Goal: Complete application form

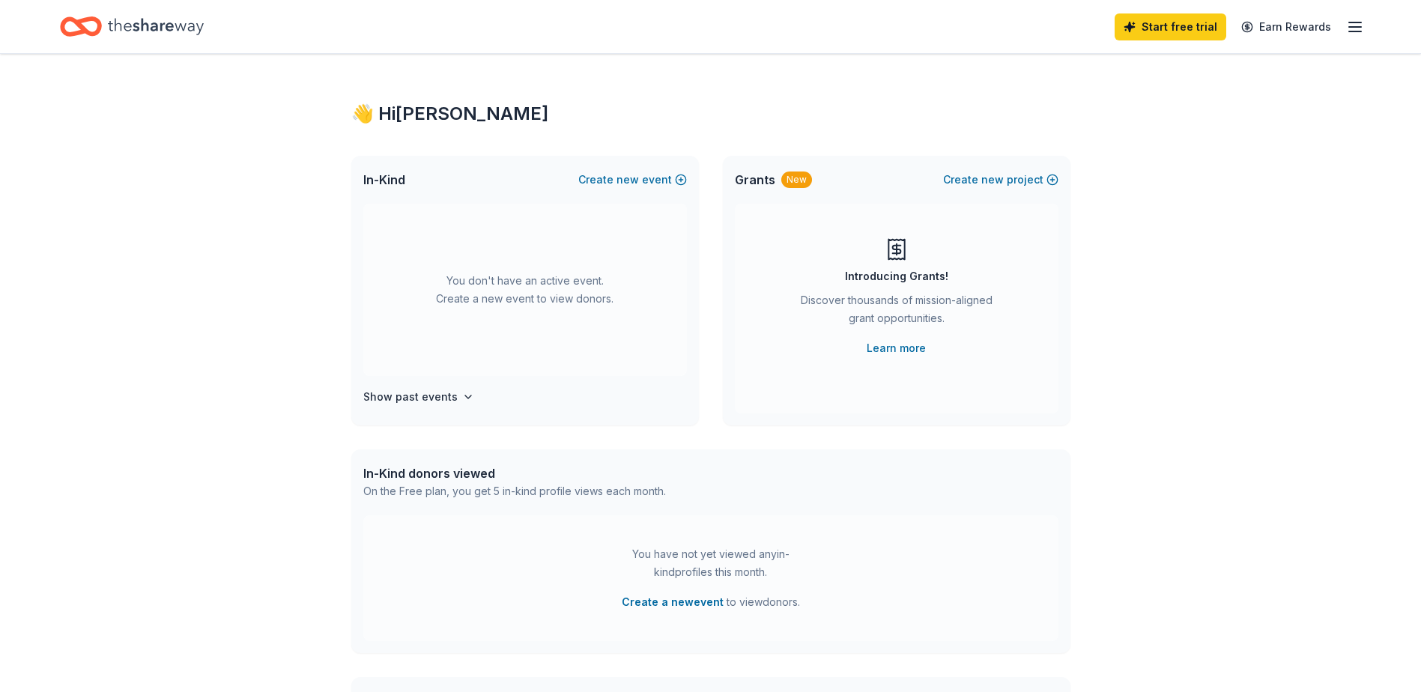
click at [1358, 23] on icon "button" at bounding box center [1355, 27] width 18 height 18
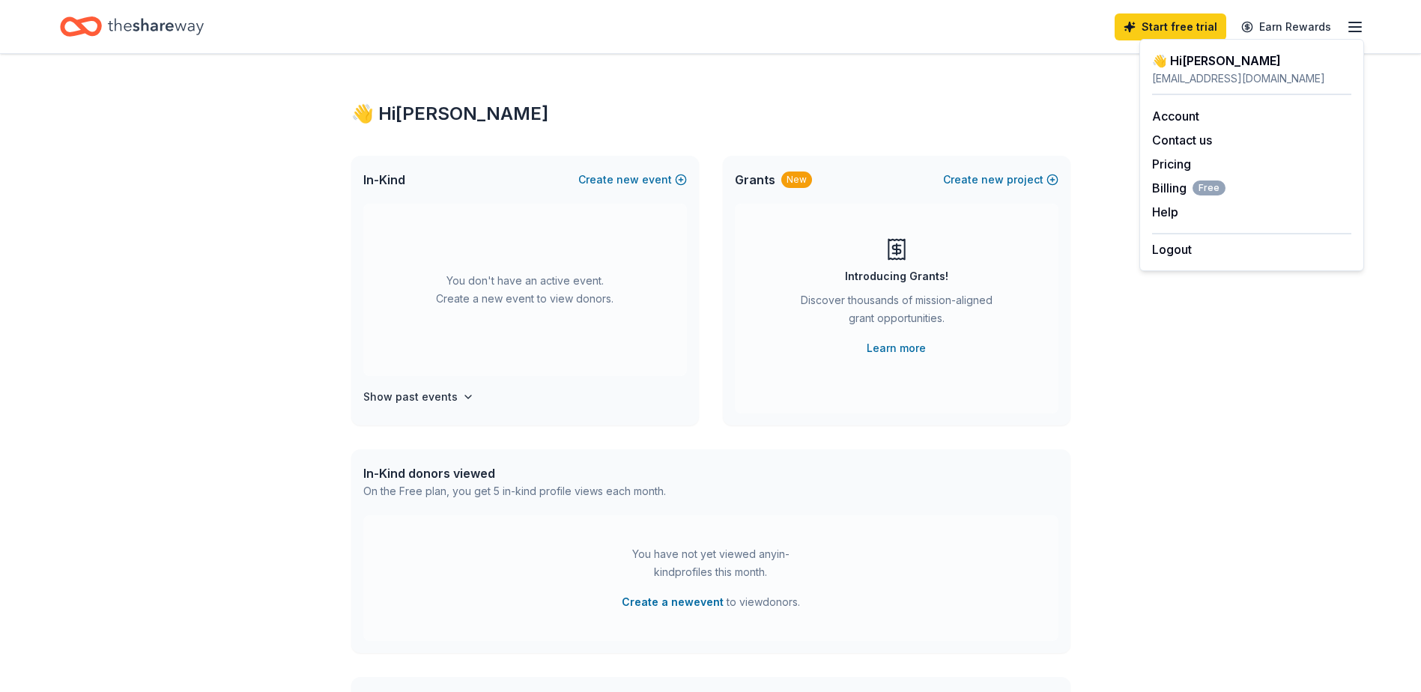
click at [805, 116] on div "👋 Hi [PERSON_NAME]" at bounding box center [710, 114] width 719 height 24
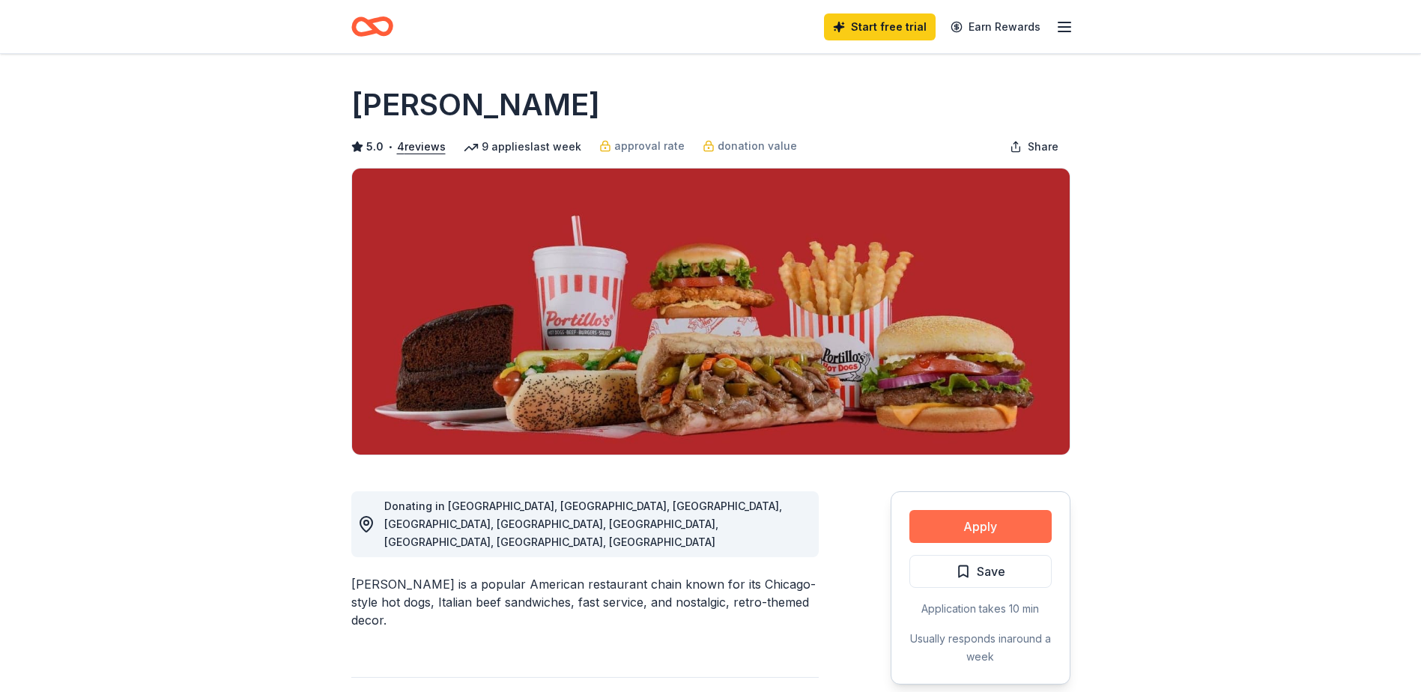
click at [977, 530] on button "Apply" at bounding box center [980, 526] width 142 height 33
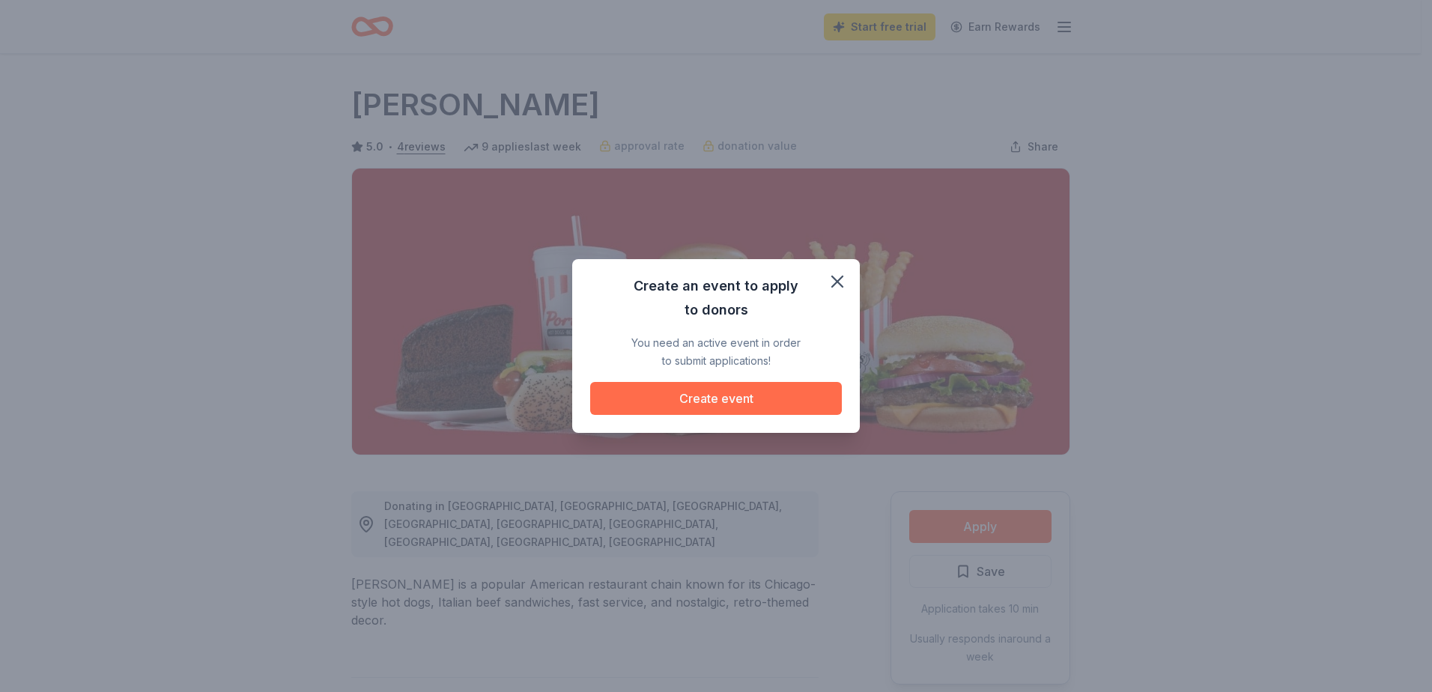
click at [752, 395] on button "Create event" at bounding box center [716, 398] width 252 height 33
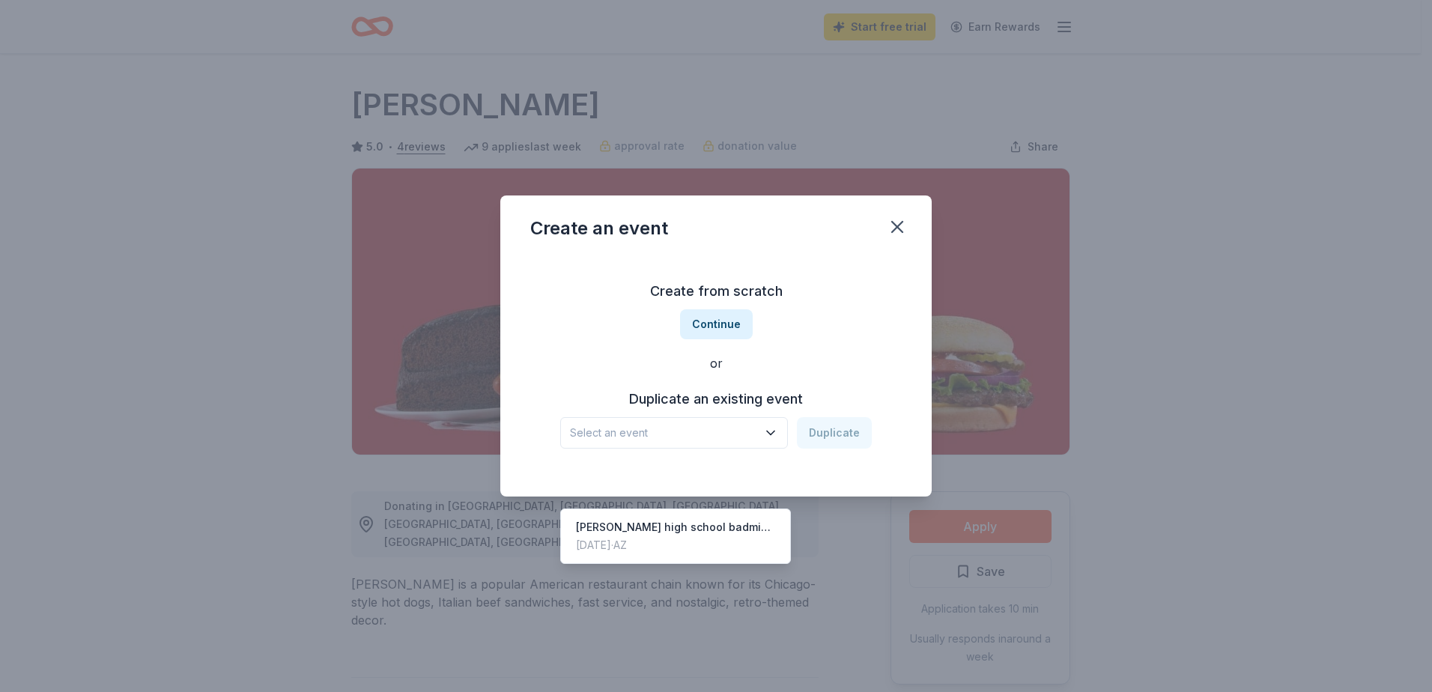
click at [774, 434] on icon "button" at bounding box center [770, 433] width 7 height 4
click at [708, 518] on div "[PERSON_NAME] high school badminton team" at bounding box center [675, 527] width 199 height 18
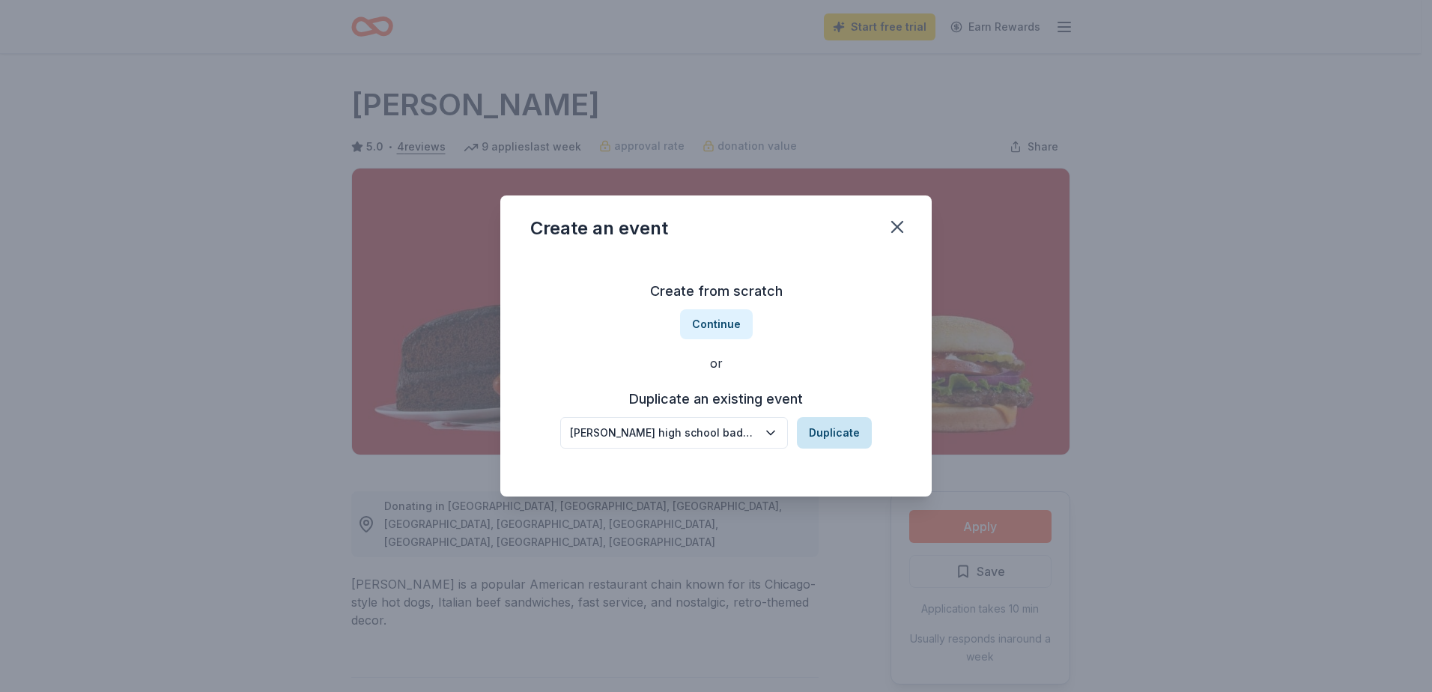
click at [840, 435] on button "Duplicate" at bounding box center [834, 432] width 75 height 31
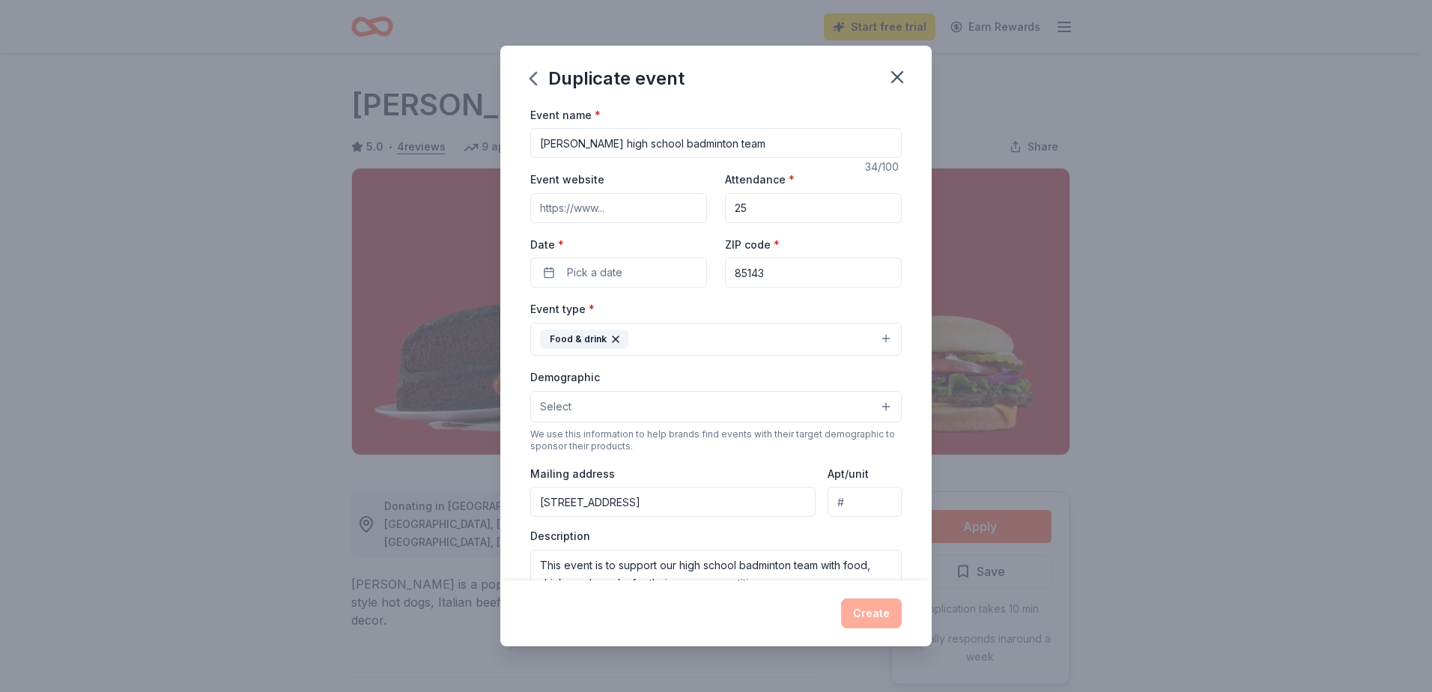
click at [793, 414] on button "Select" at bounding box center [715, 406] width 371 height 31
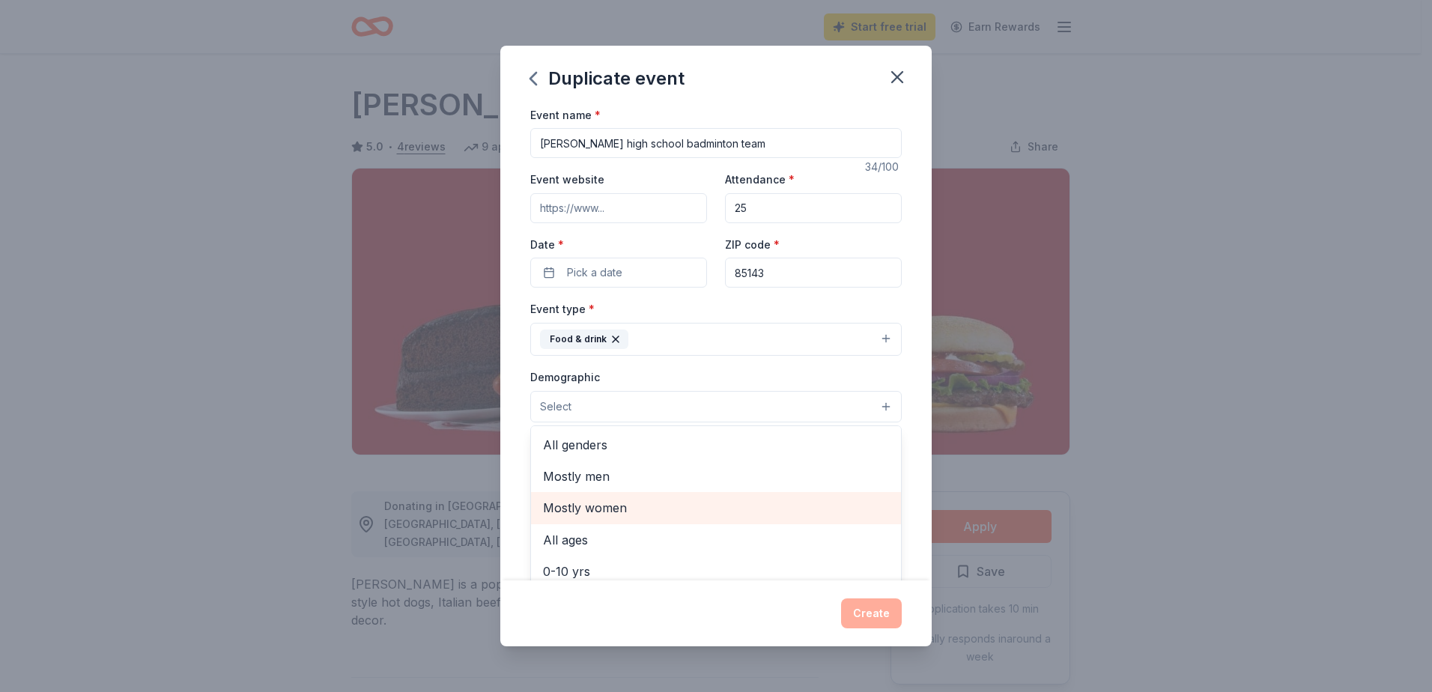
click at [615, 510] on span "Mostly women" at bounding box center [716, 507] width 346 height 19
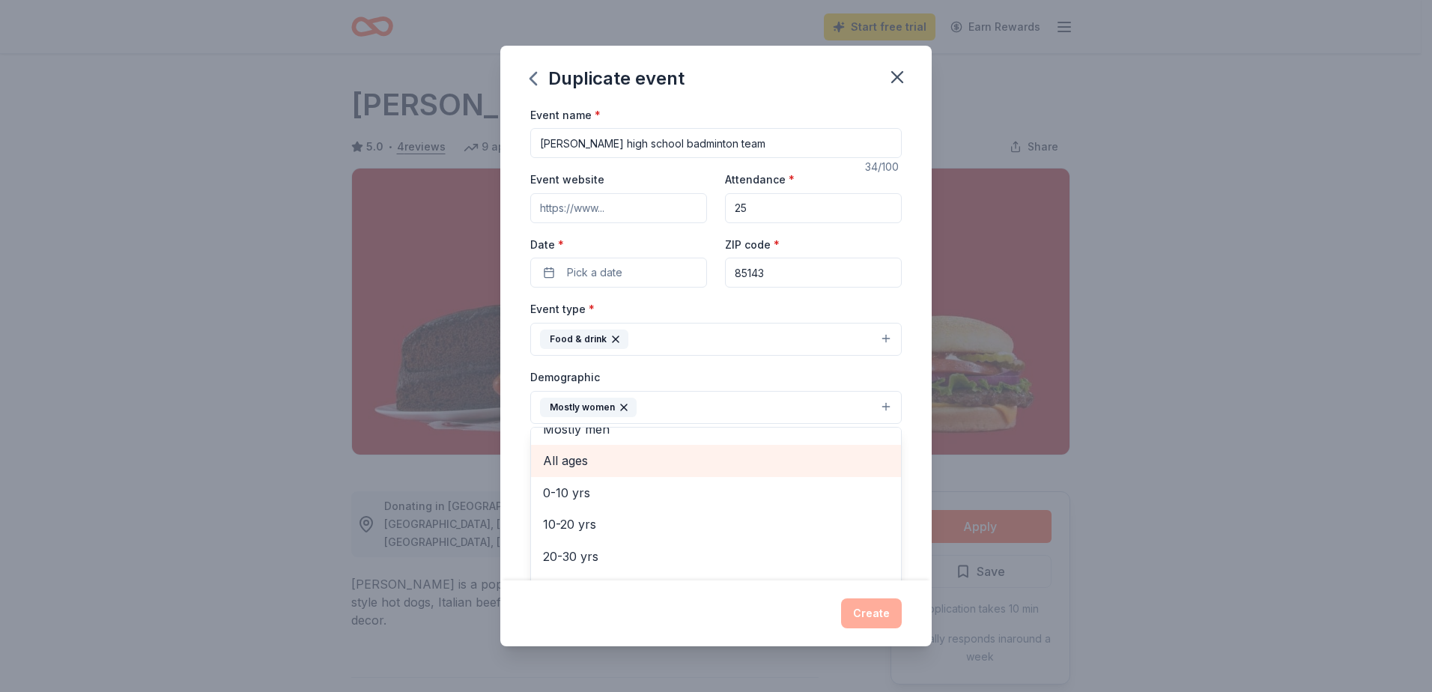
scroll to position [75, 0]
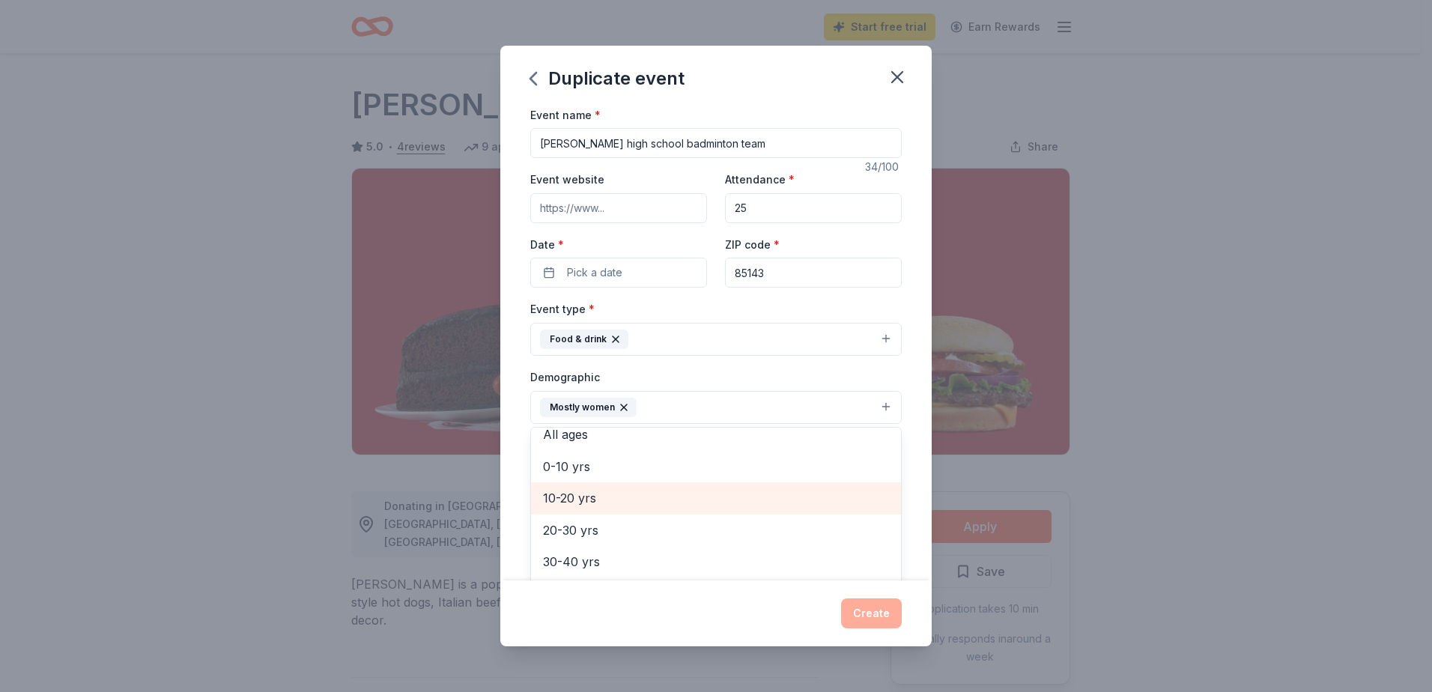
click at [577, 497] on span "10-20 yrs" at bounding box center [716, 497] width 346 height 19
click at [871, 613] on div "Duplicate event Event name * [PERSON_NAME] high school badminton team 34 /100 E…" at bounding box center [715, 346] width 431 height 601
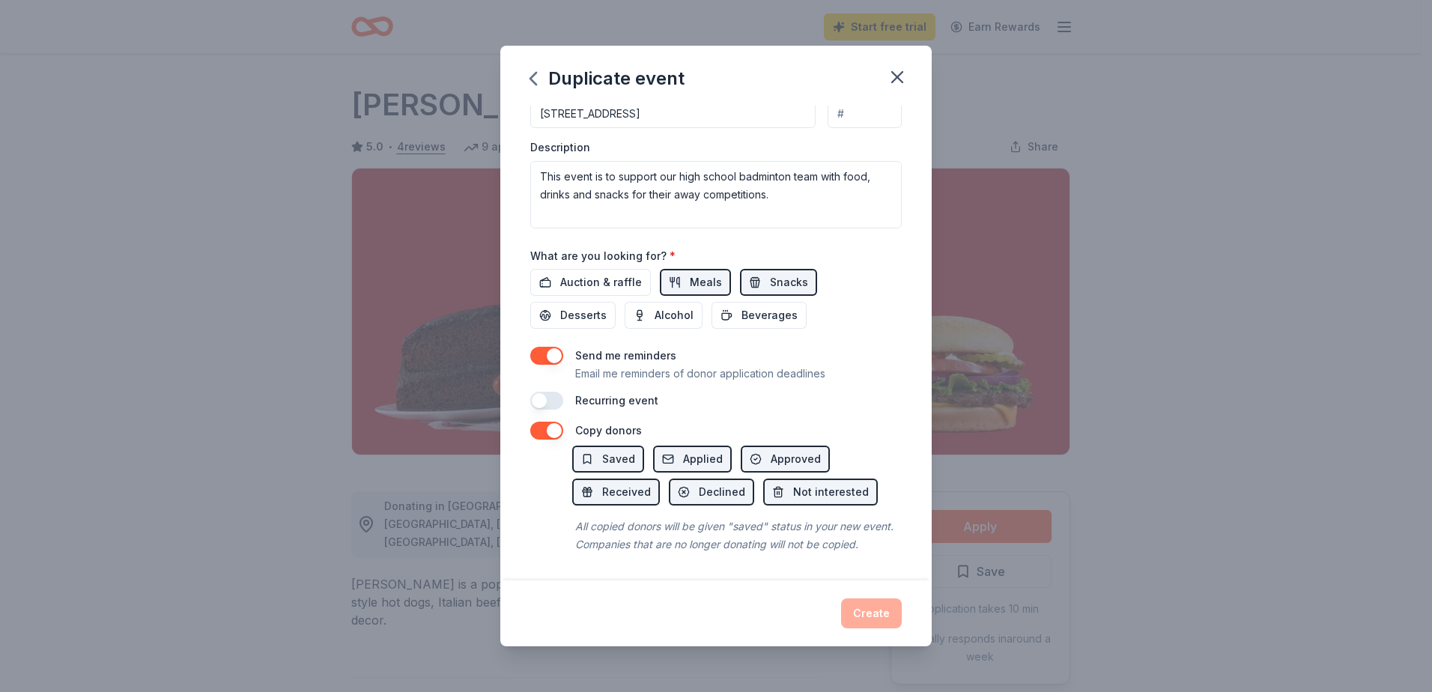
scroll to position [408, 0]
click at [878, 615] on div "Create" at bounding box center [715, 613] width 371 height 30
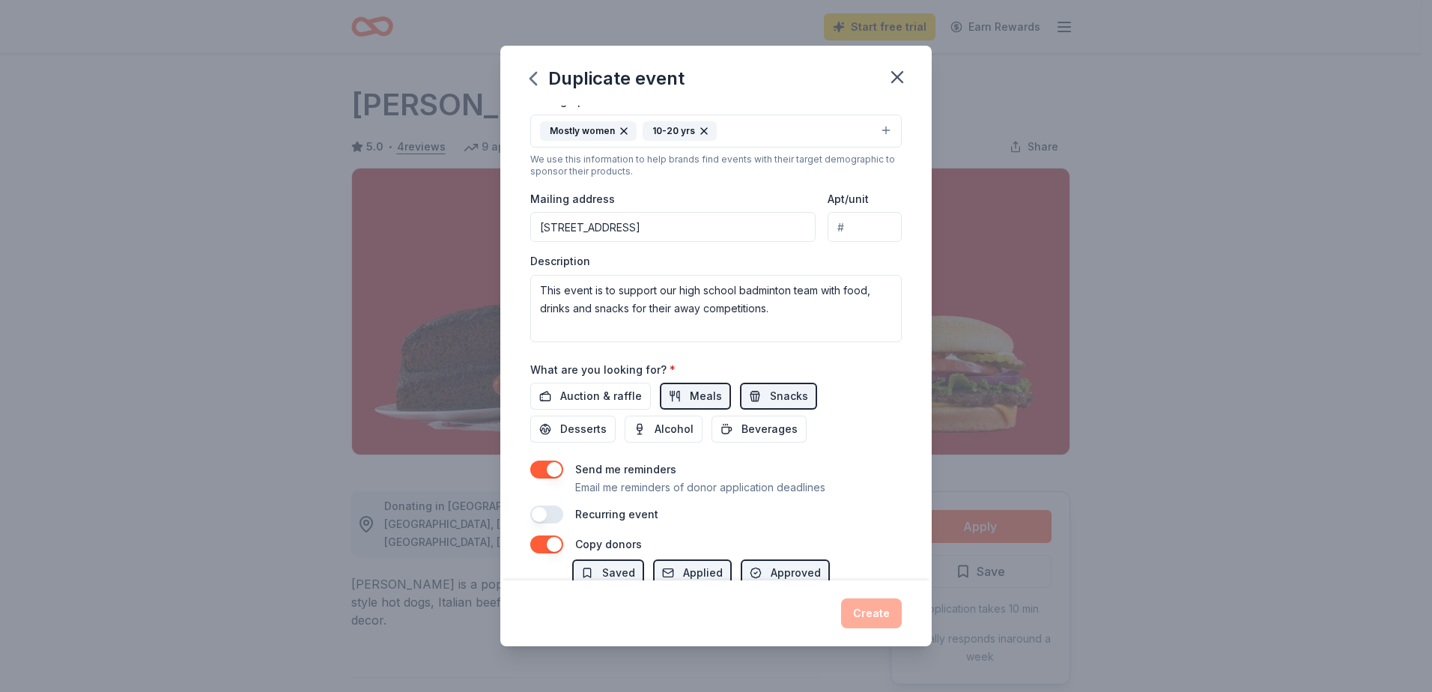
scroll to position [275, 0]
click at [704, 392] on span "Meals" at bounding box center [706, 398] width 32 height 18
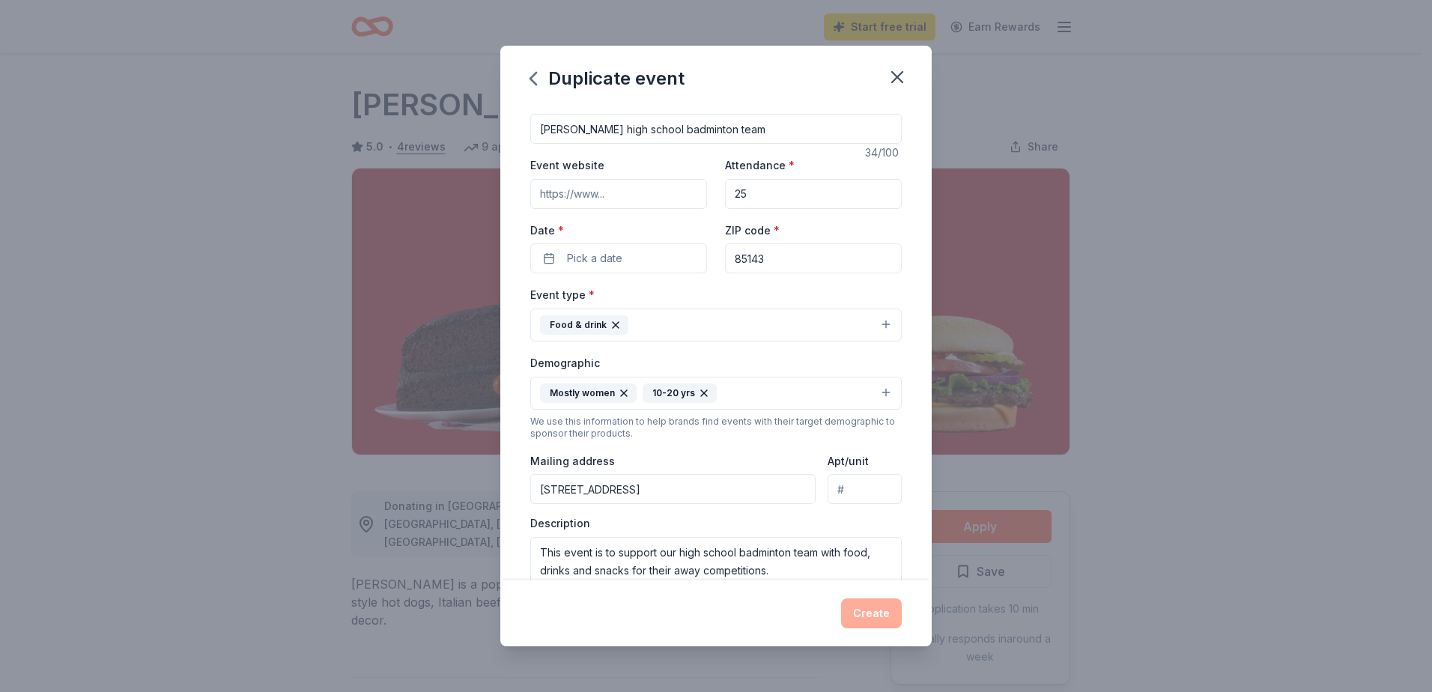
scroll to position [0, 0]
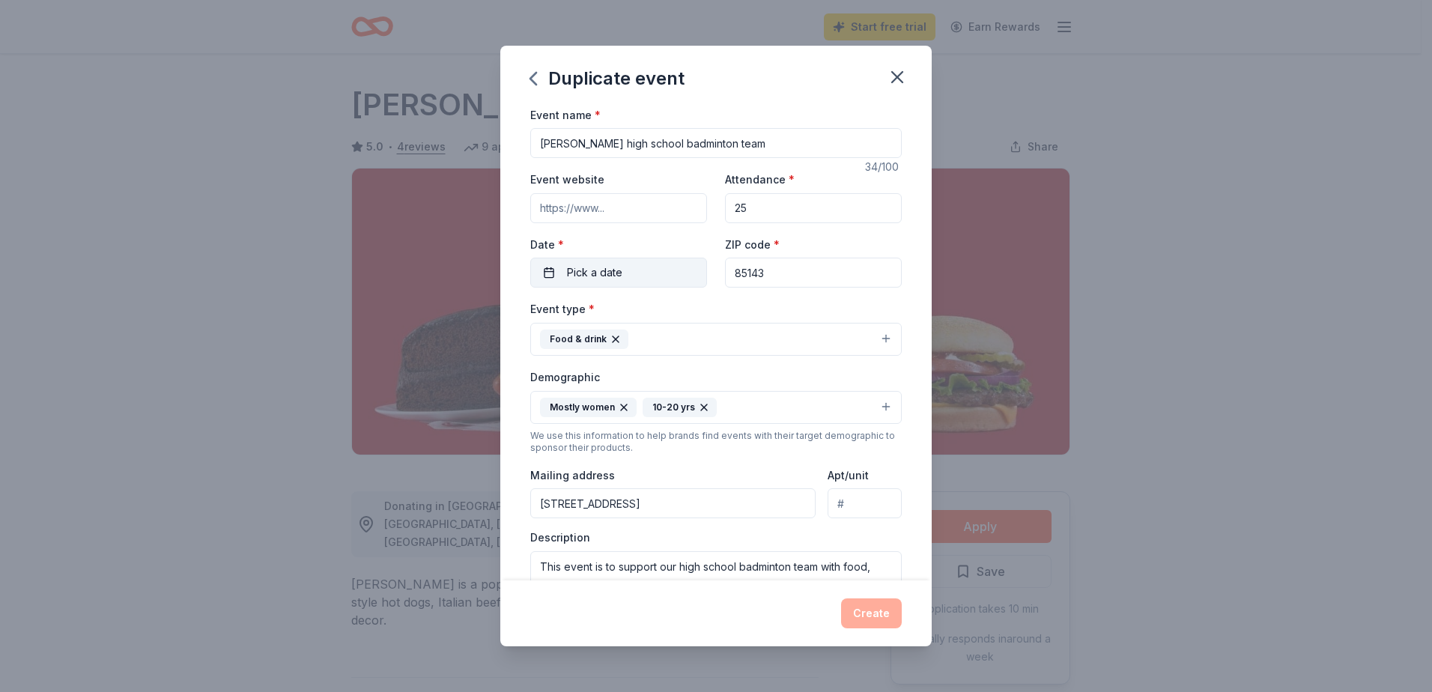
click at [639, 275] on button "Pick a date" at bounding box center [618, 273] width 177 height 30
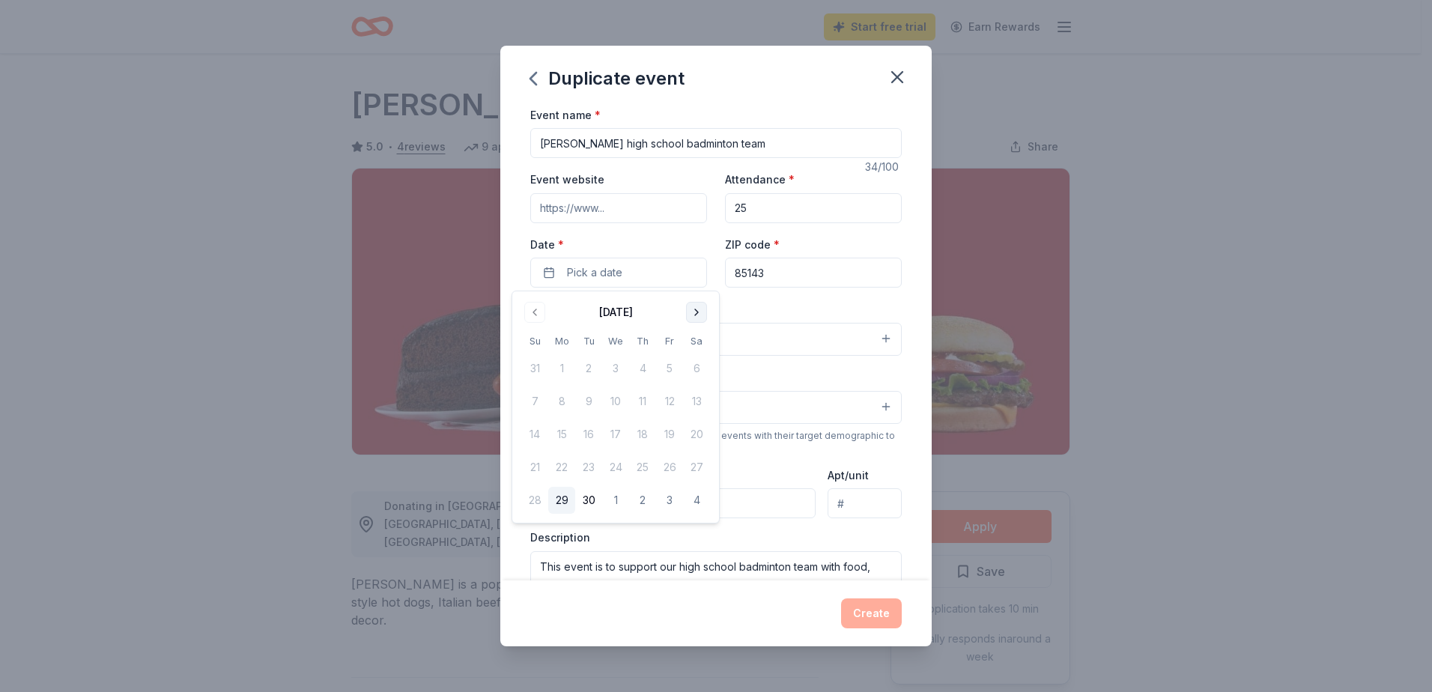
click at [696, 313] on button "Go to next month" at bounding box center [696, 312] width 21 height 21
click at [618, 438] on button "15" at bounding box center [615, 434] width 27 height 27
click at [884, 613] on button "Create" at bounding box center [871, 613] width 61 height 30
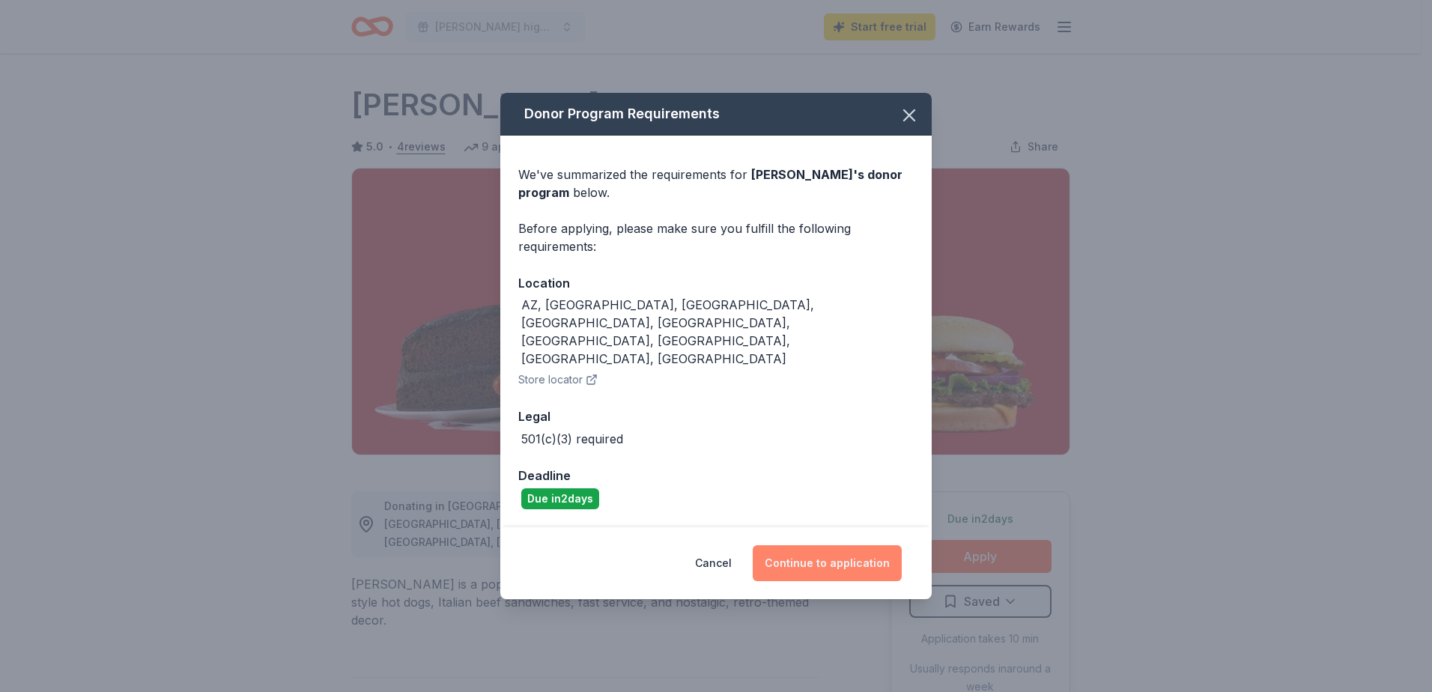
click at [846, 545] on button "Continue to application" at bounding box center [827, 563] width 149 height 36
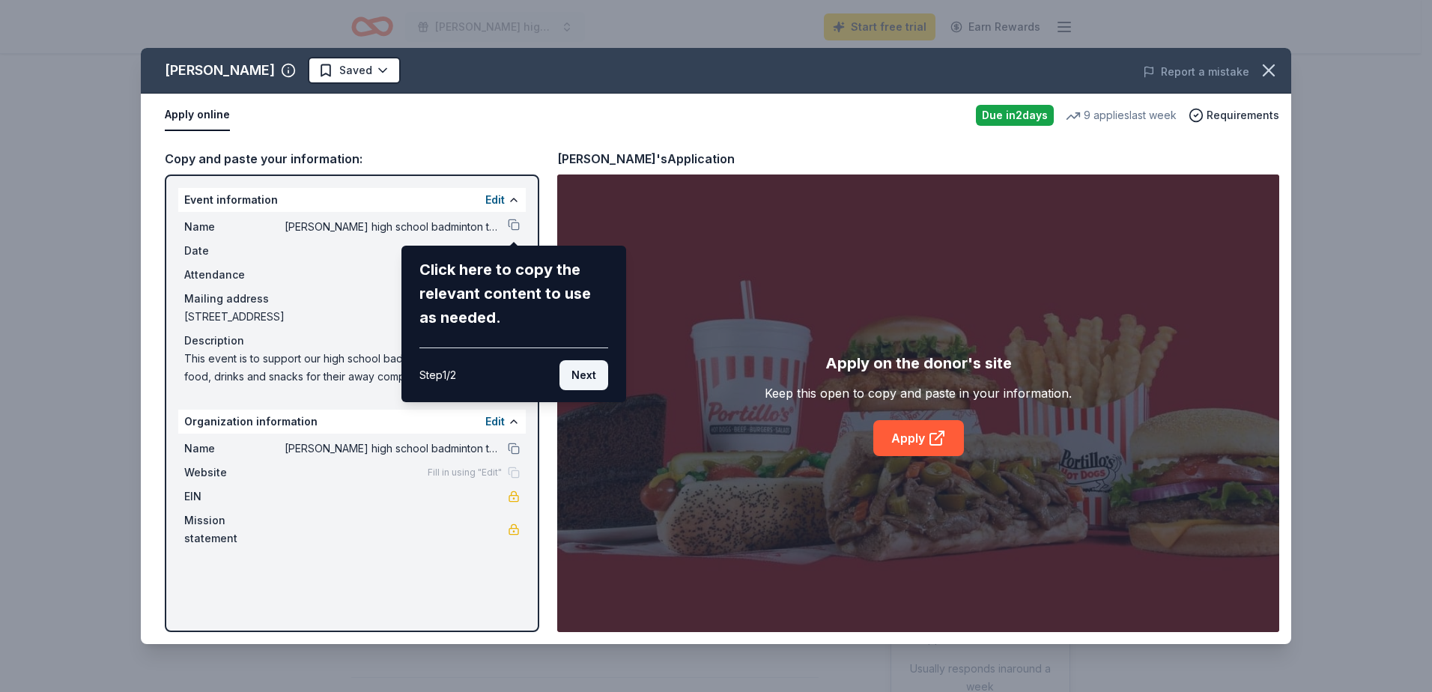
click at [581, 383] on button "Next" at bounding box center [583, 375] width 49 height 30
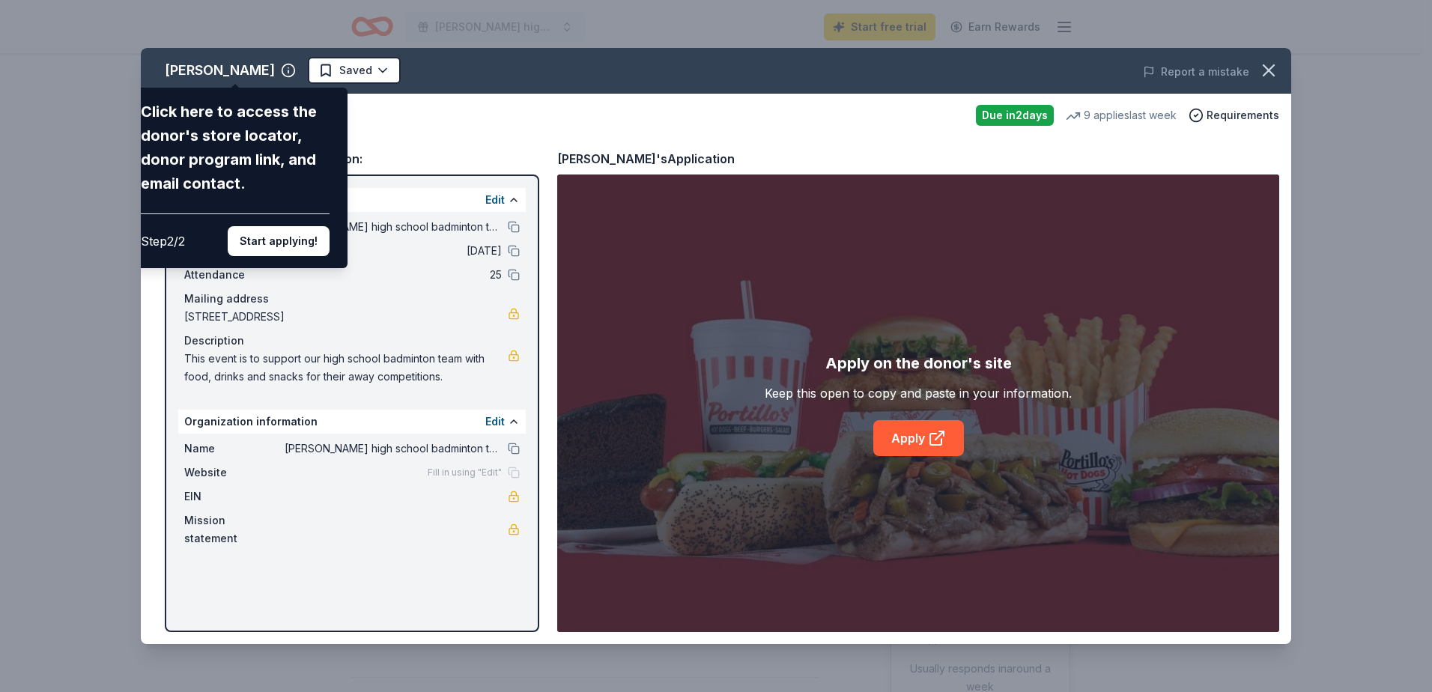
click at [917, 441] on div "[PERSON_NAME] Click here to access the donor's store locator, donor program lin…" at bounding box center [716, 346] width 1150 height 596
click at [932, 437] on div "[PERSON_NAME] Click here to access the donor's store locator, donor program lin…" at bounding box center [716, 346] width 1150 height 596
click at [926, 428] on div "[PERSON_NAME] Click here to access the donor's store locator, donor program lin…" at bounding box center [716, 346] width 1150 height 596
click at [293, 244] on button "Start applying!" at bounding box center [279, 241] width 102 height 30
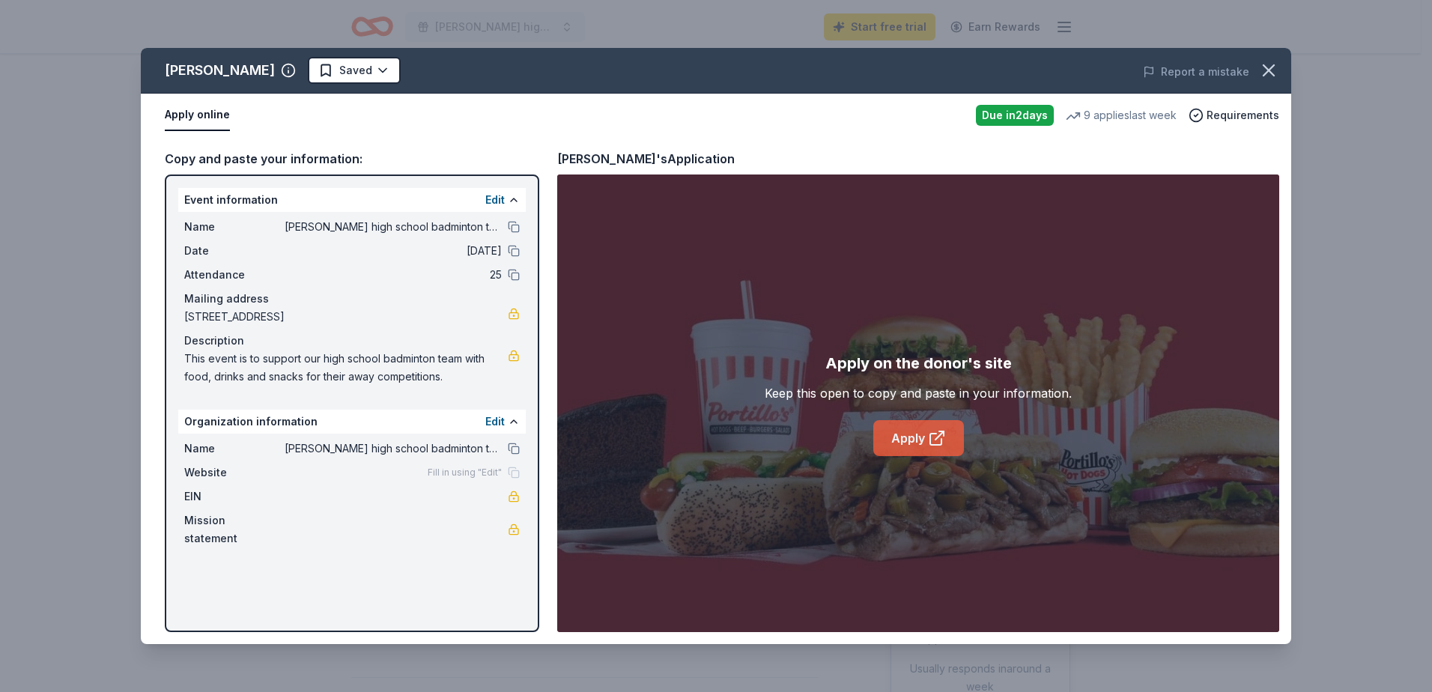
click at [928, 439] on icon at bounding box center [937, 438] width 18 height 18
